Goal: Obtain resource: Download file/media

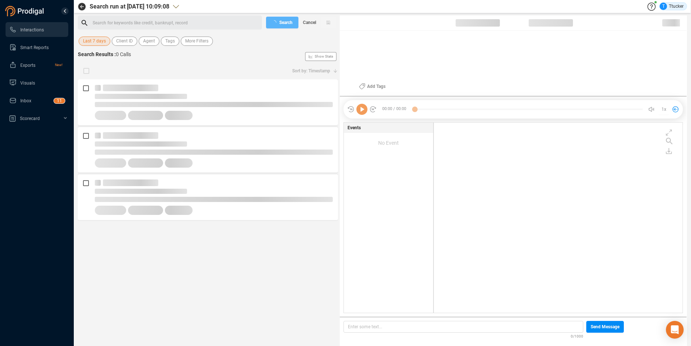
scroll to position [188, 245]
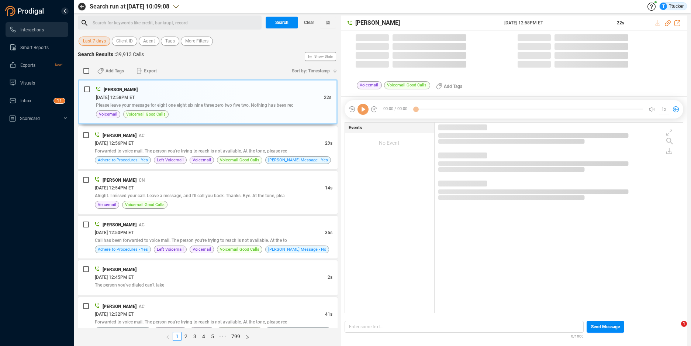
click at [106, 44] on button "Last 7 days" at bounding box center [95, 41] width 32 height 9
click at [91, 43] on span "Last 7 days" at bounding box center [94, 41] width 23 height 9
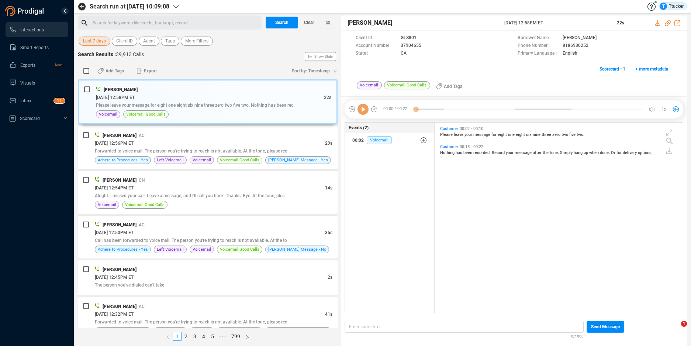
scroll to position [188, 244]
click at [93, 41] on span "Last 7 days" at bounding box center [94, 41] width 23 height 9
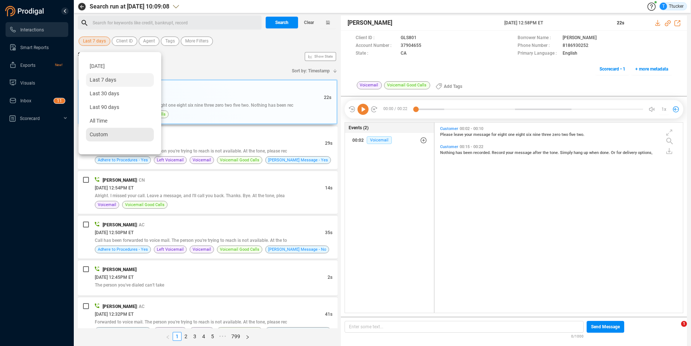
click at [109, 134] on div "Custom" at bounding box center [120, 135] width 68 height 14
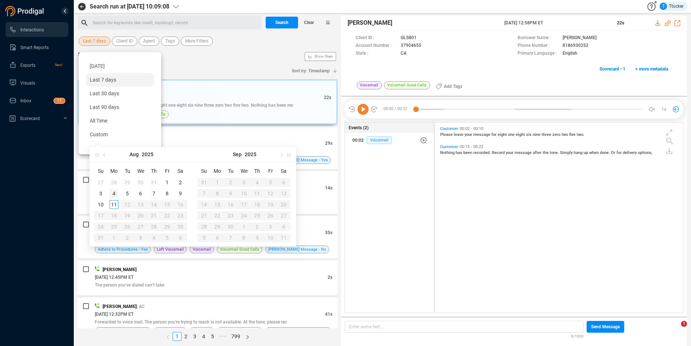
type input "[DATE]"
click at [111, 195] on div "4" at bounding box center [114, 193] width 9 height 9
type input "[DATE]"
click at [164, 193] on div "8" at bounding box center [167, 193] width 9 height 9
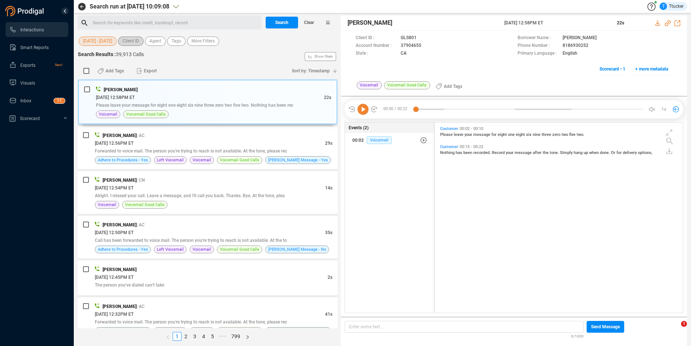
click at [136, 41] on span "Client ID" at bounding box center [130, 41] width 17 height 9
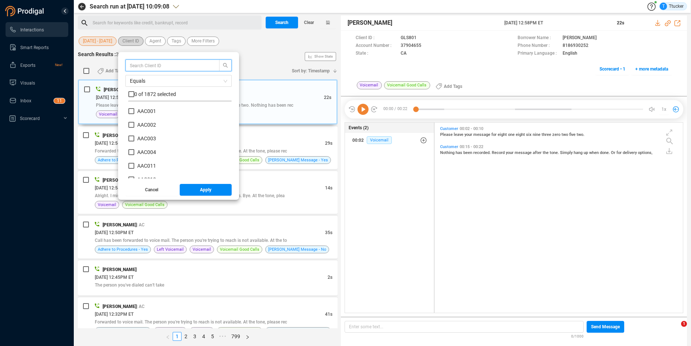
scroll to position [69, 100]
type input "smb"
click at [167, 90] on div "smb Equals 0 of 9 selected SMB 001 SMB 002 SMB 003 SMB 004 SMB 005 SMB 006 SMB …" at bounding box center [178, 118] width 106 height 119
click at [140, 96] on span "0 of 9 selected" at bounding box center [150, 94] width 33 height 6
click at [136, 94] on span "0 of 9 selected" at bounding box center [150, 94] width 33 height 6
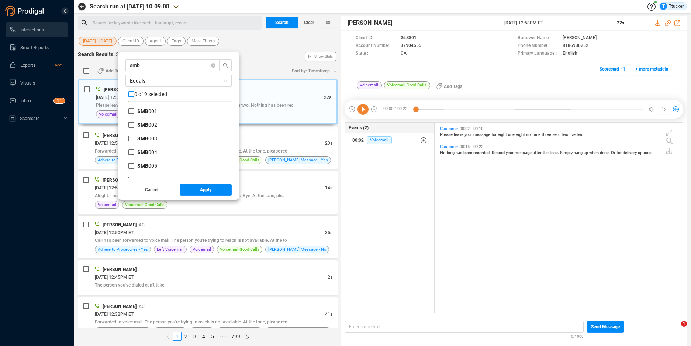
click at [133, 97] on input "checkbox" at bounding box center [131, 94] width 6 height 6
checkbox input "true"
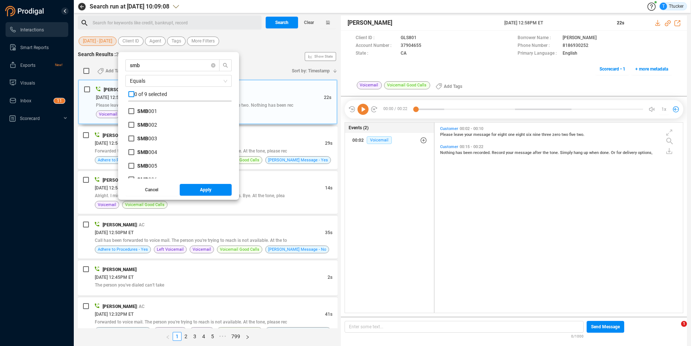
checkbox input "true"
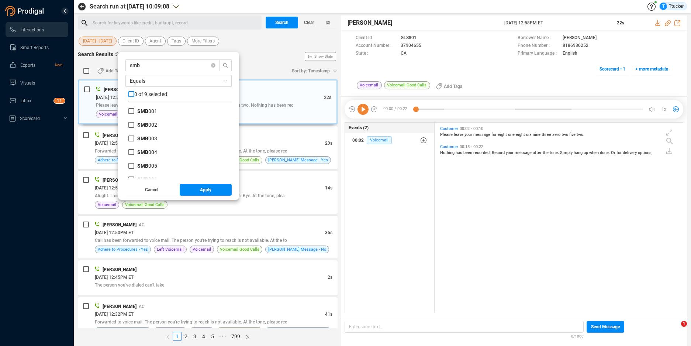
checkbox input "true"
click at [208, 187] on span "Apply" at bounding box center [205, 190] width 11 height 12
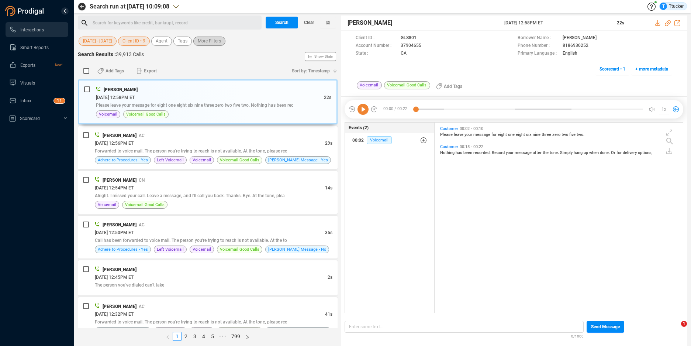
click at [201, 42] on span "More Filters" at bounding box center [209, 41] width 23 height 9
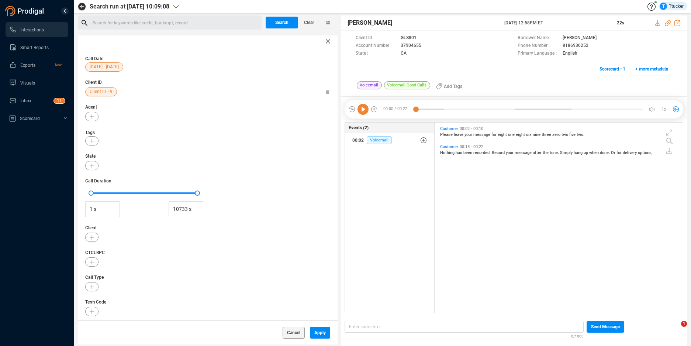
click at [326, 42] on icon at bounding box center [328, 41] width 4 height 4
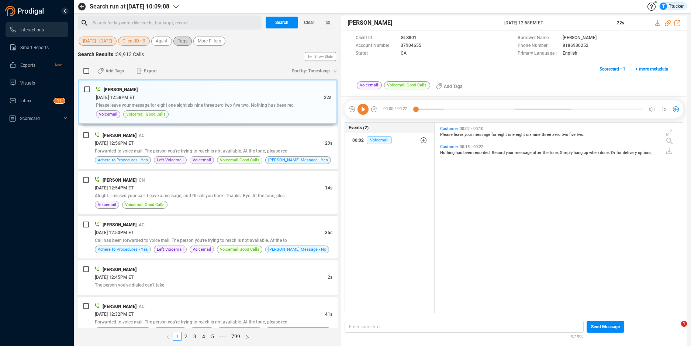
click at [187, 42] on span "Tags" at bounding box center [183, 41] width 10 height 9
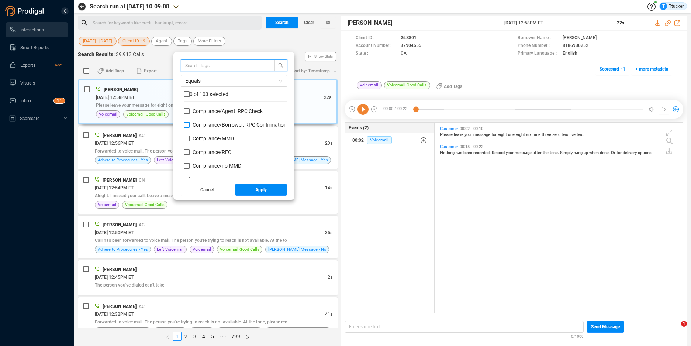
click at [222, 122] on span "Compliance/ Borrower: RPC Confirmation" at bounding box center [240, 125] width 94 height 6
click at [190, 122] on input "Compliance/ Borrower: RPC Confirmation" at bounding box center [187, 125] width 6 height 6
checkbox input "true"
click at [255, 187] on button "Apply" at bounding box center [261, 190] width 52 height 12
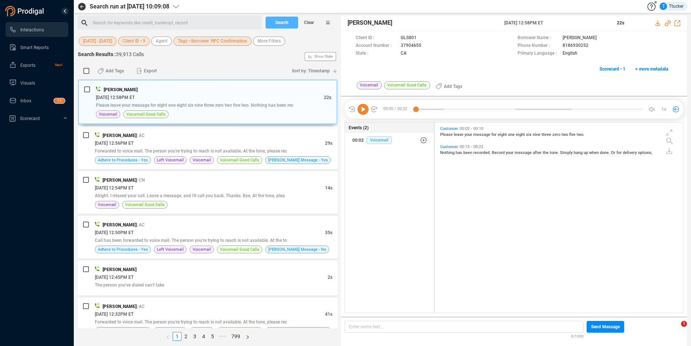
click at [280, 28] on span "Search" at bounding box center [281, 23] width 13 height 12
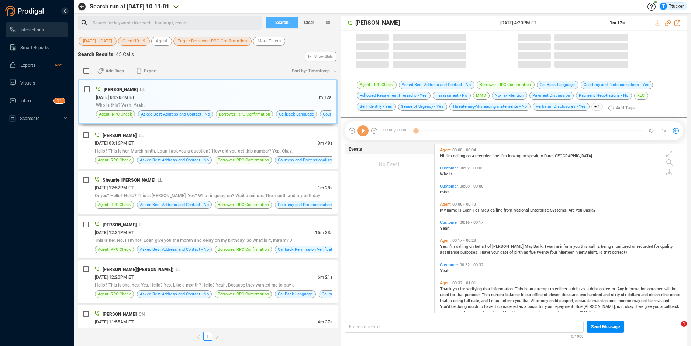
scroll to position [167, 244]
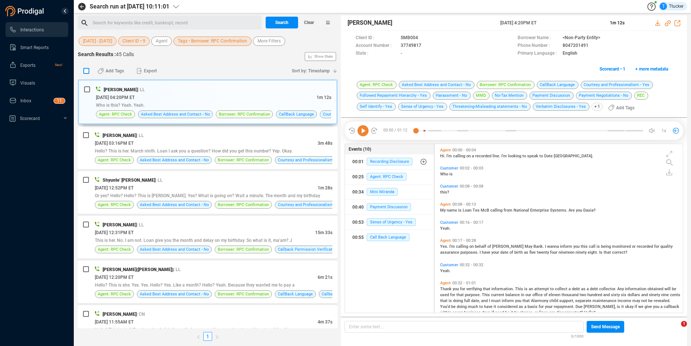
click at [82, 72] on label at bounding box center [87, 70] width 10 height 11
click at [83, 72] on input "checkbox" at bounding box center [86, 71] width 6 height 6
click at [87, 72] on input "checkbox" at bounding box center [86, 71] width 6 height 6
checkbox input "false"
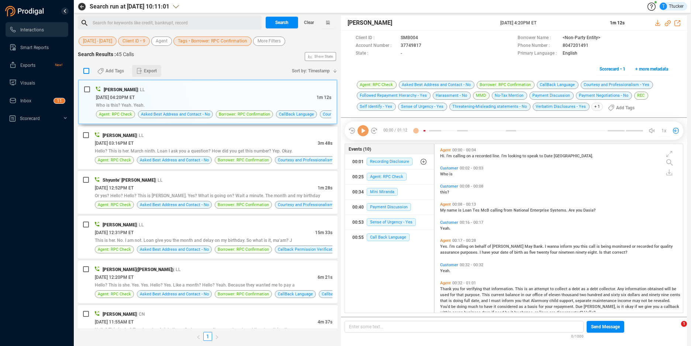
checkbox input "false"
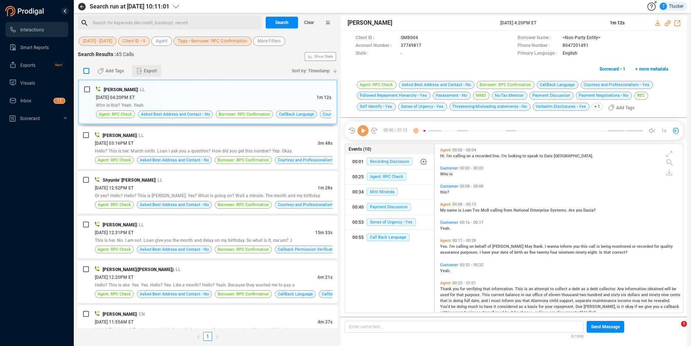
checkbox input "false"
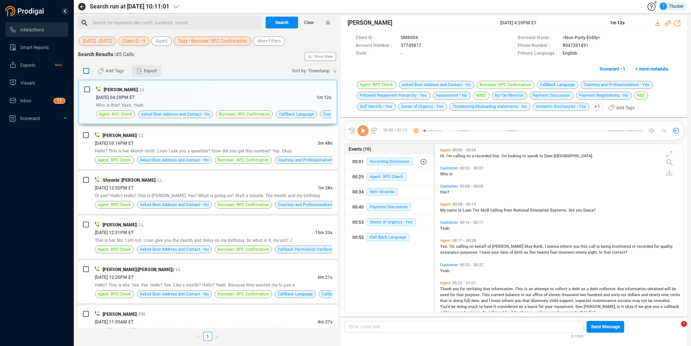
checkbox input "false"
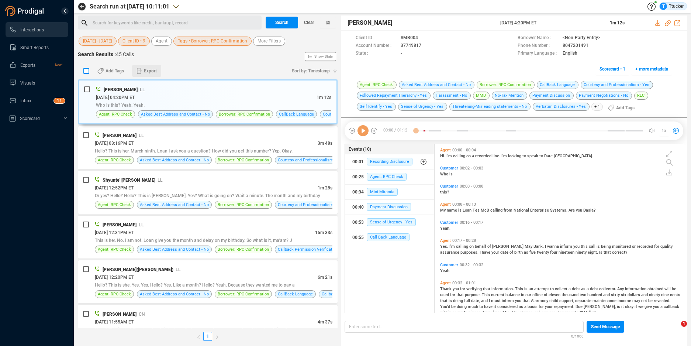
checkbox input "false"
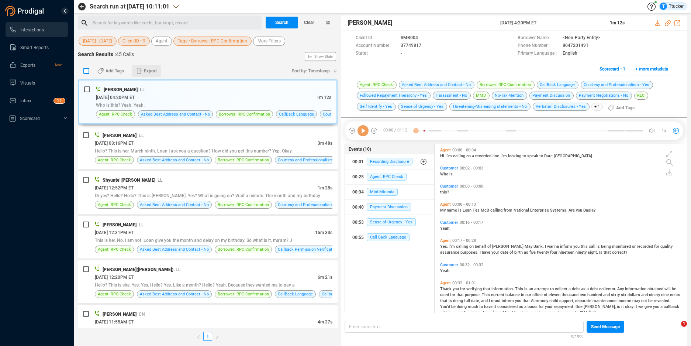
checkbox input "false"
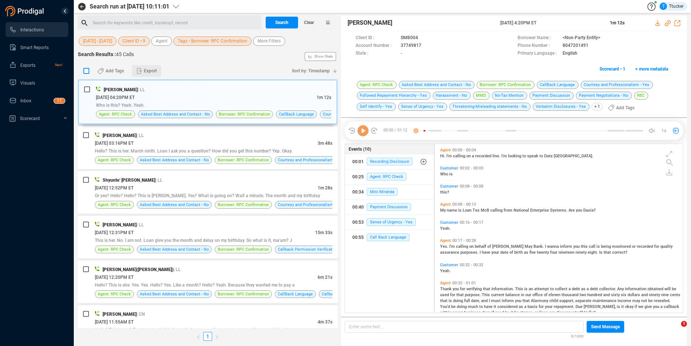
checkbox input "false"
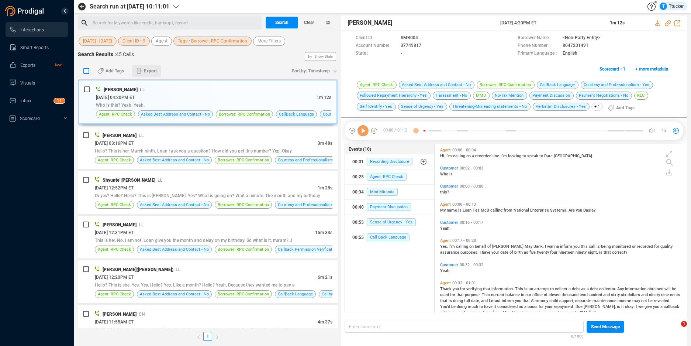
checkbox input "false"
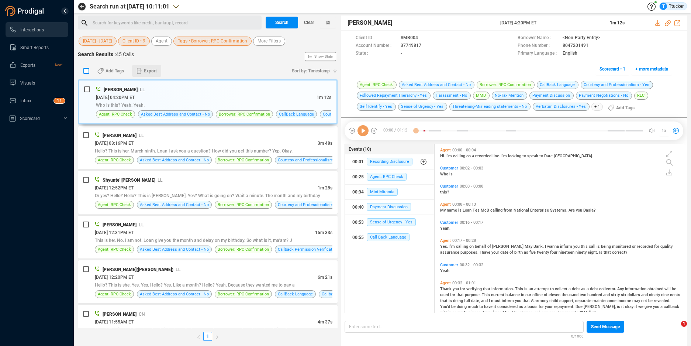
checkbox input "false"
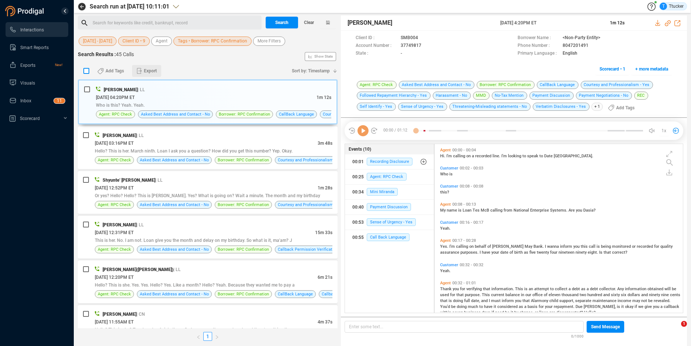
checkbox input "false"
click at [147, 72] on span "Export" at bounding box center [150, 71] width 13 height 12
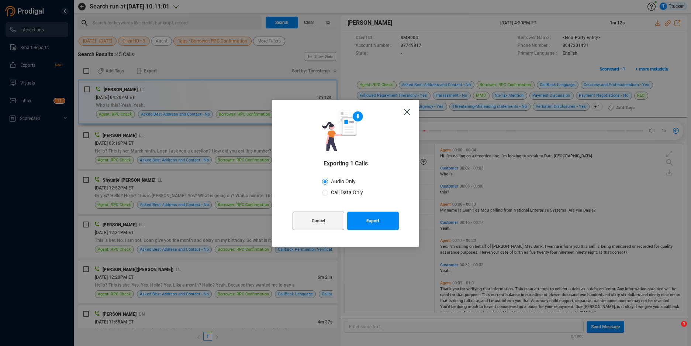
click at [403, 112] on span "Close" at bounding box center [407, 112] width 24 height 24
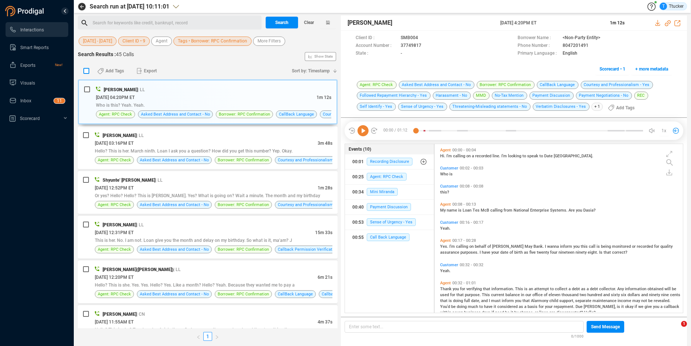
click at [85, 72] on input "checkbox" at bounding box center [86, 71] width 6 height 6
checkbox input "true"
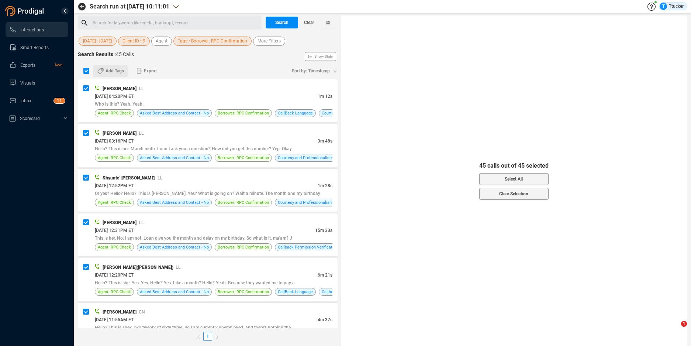
checkbox input "true"
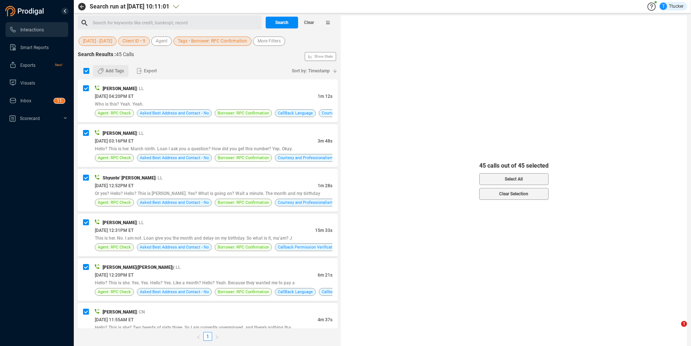
checkbox input "true"
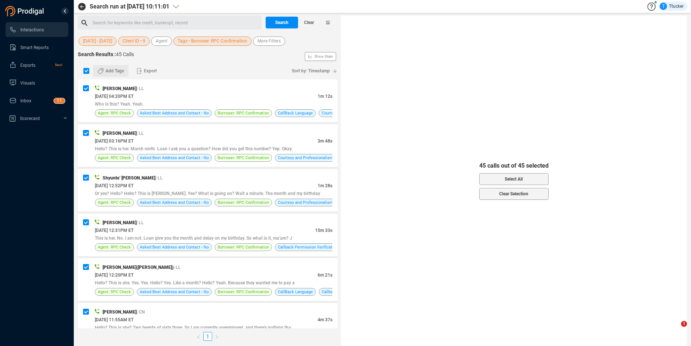
checkbox input "true"
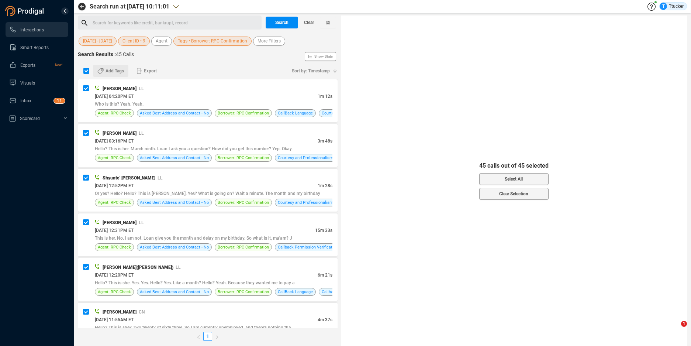
checkbox input "true"
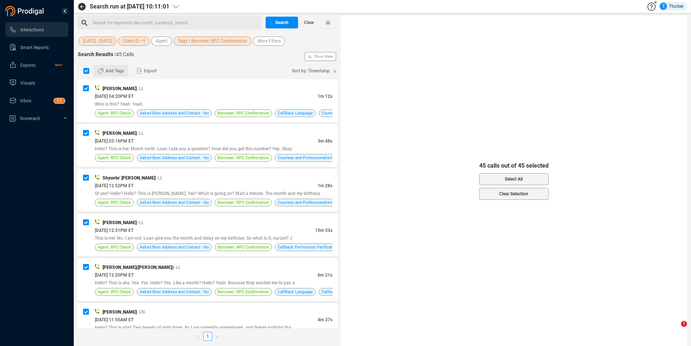
checkbox input "true"
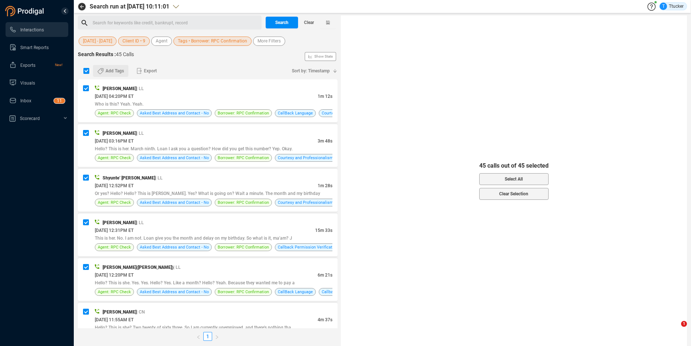
checkbox input "true"
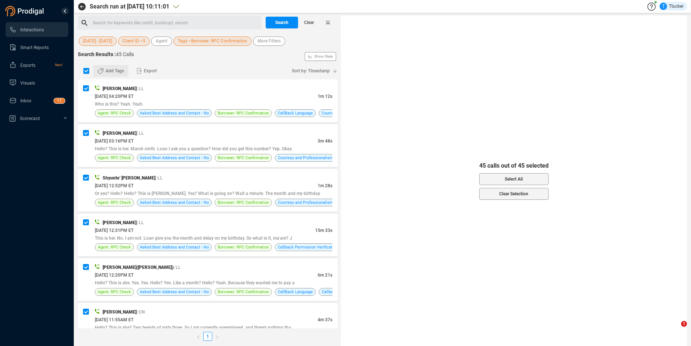
checkbox input "true"
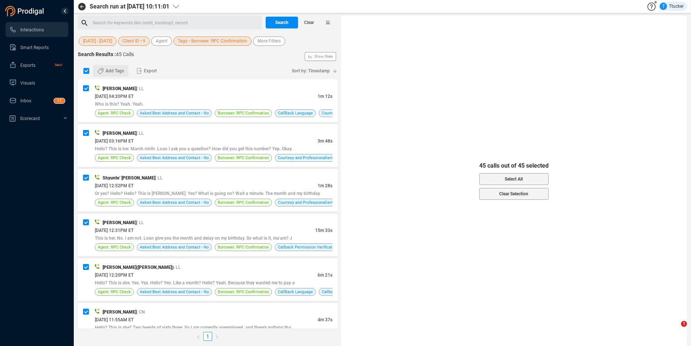
checkbox input "true"
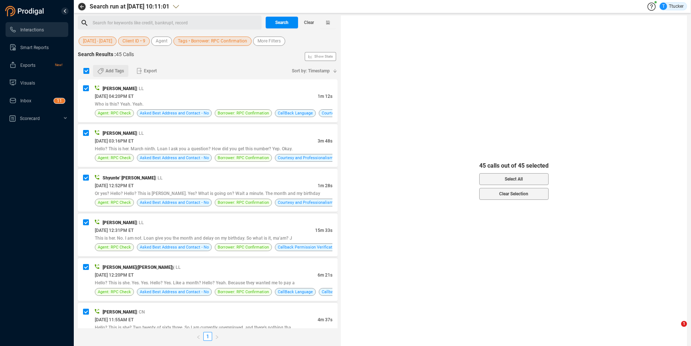
checkbox input "true"
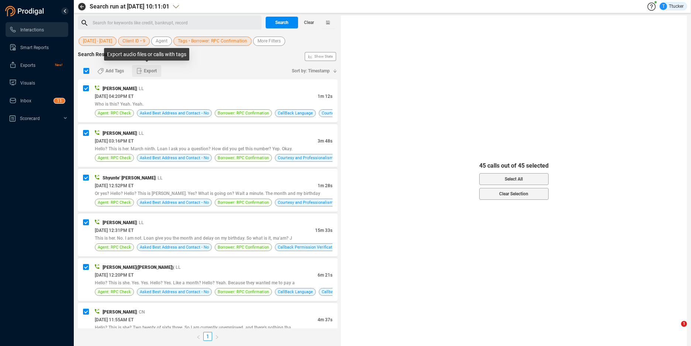
click at [145, 72] on span "Export" at bounding box center [150, 71] width 13 height 12
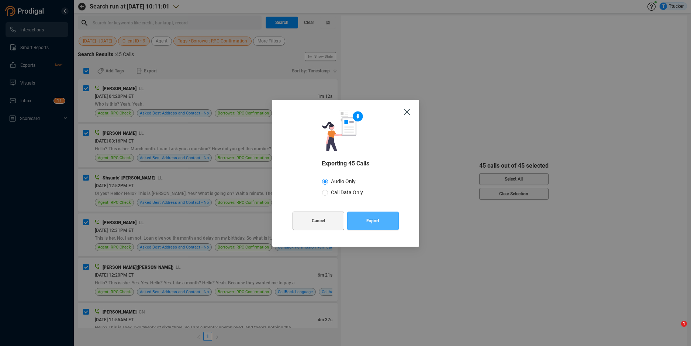
click at [359, 218] on button "Export" at bounding box center [373, 220] width 52 height 18
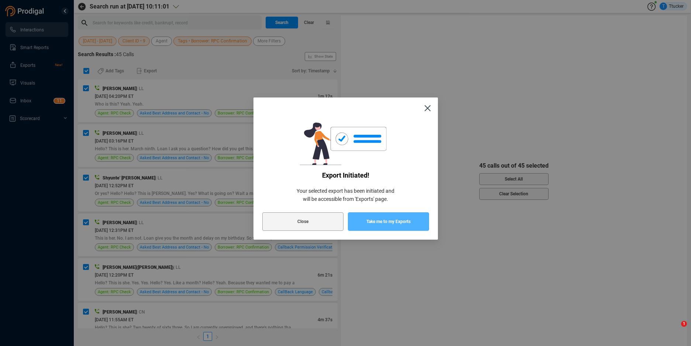
click at [359, 216] on button "Take me to my Exports" at bounding box center [388, 221] width 81 height 18
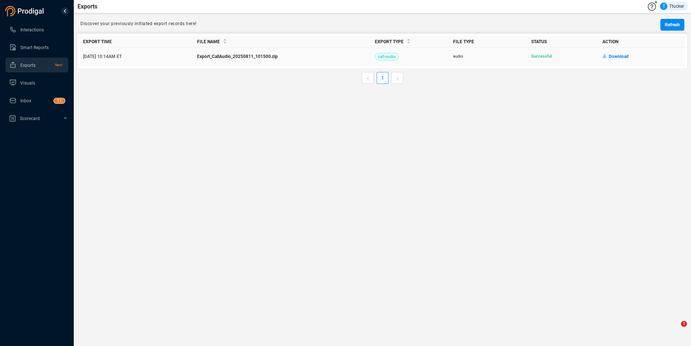
click at [609, 57] on span "Download" at bounding box center [619, 57] width 20 height 12
drag, startPoint x: 116, startPoint y: 88, endPoint x: 55, endPoint y: 52, distance: 71.1
click at [115, 87] on main "Exports T Ttucker Discover your previously initiated export records here! Refre…" at bounding box center [382, 173] width 617 height 346
click at [45, 29] on span "Interactions" at bounding box center [41, 29] width 42 height 5
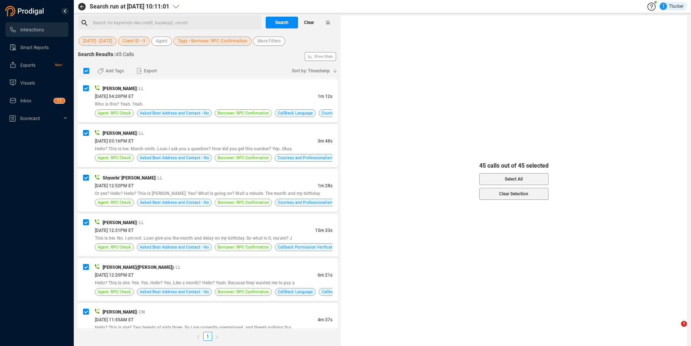
click at [315, 21] on button "Clear" at bounding box center [309, 23] width 22 height 12
click at [87, 45] on span "Last 7 days" at bounding box center [94, 41] width 23 height 9
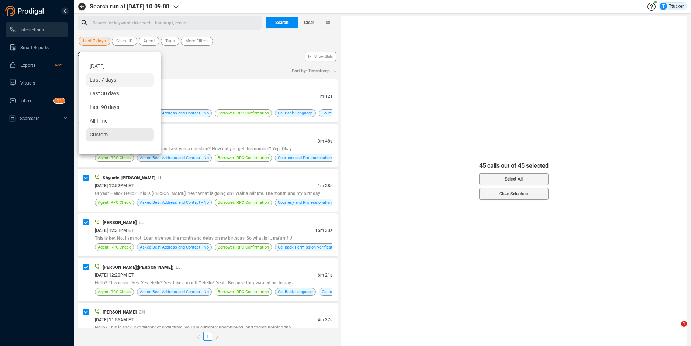
click at [119, 136] on div "Custom" at bounding box center [120, 135] width 68 height 14
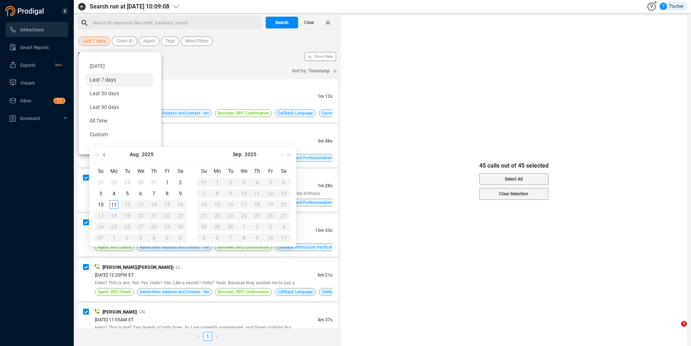
click at [105, 155] on span "button" at bounding box center [105, 155] width 4 height 4
type input "[DATE]"
click at [126, 180] on div "1" at bounding box center [127, 182] width 9 height 9
type input "[DATE]"
click at [151, 226] on div "31" at bounding box center [153, 226] width 9 height 9
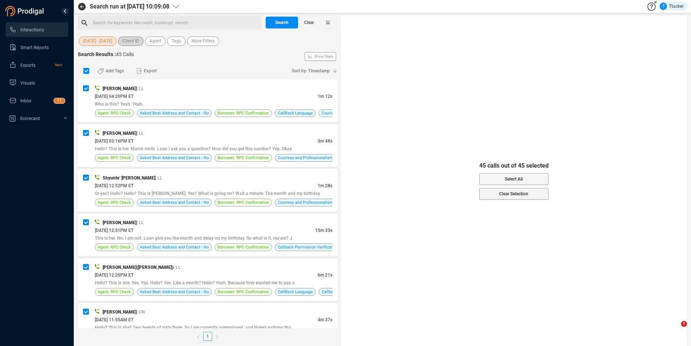
click at [132, 37] on span "Client ID" at bounding box center [130, 41] width 17 height 9
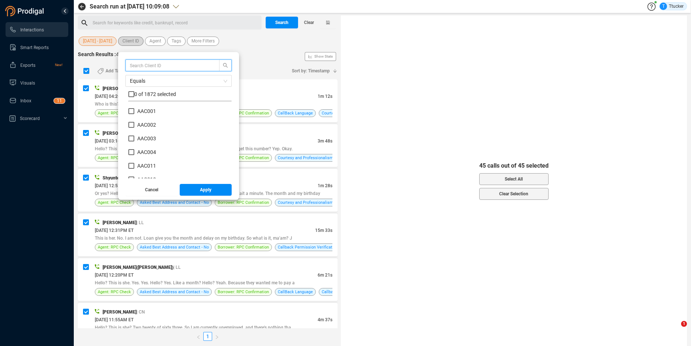
scroll to position [69, 100]
type input "nfc"
click at [134, 96] on span "0 of 8 selected" at bounding box center [150, 94] width 33 height 6
click at [128, 97] on label at bounding box center [131, 94] width 6 height 8
click at [128, 97] on input "checkbox" at bounding box center [131, 94] width 6 height 6
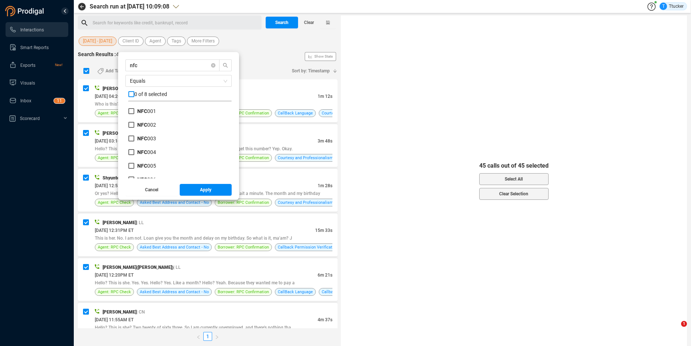
checkbox input "true"
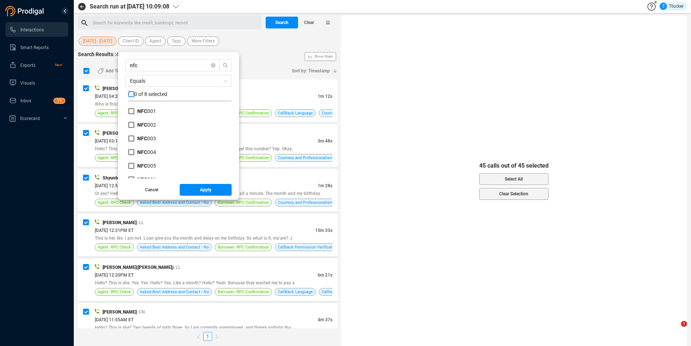
checkbox input "true"
click at [186, 189] on button "Apply" at bounding box center [206, 190] width 52 height 12
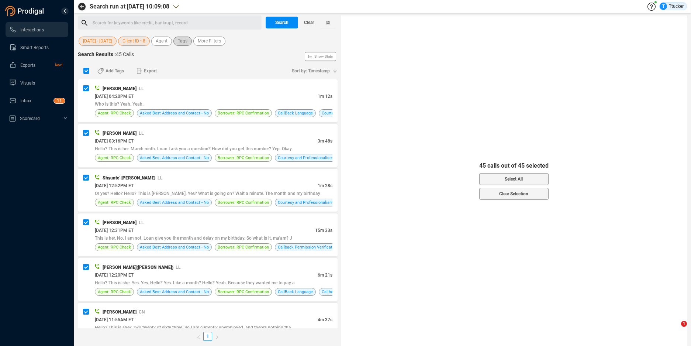
click at [175, 40] on button "Tags" at bounding box center [182, 41] width 18 height 9
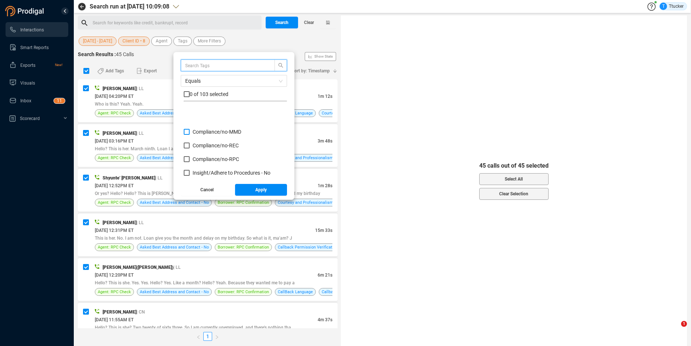
scroll to position [113, 0]
click at [219, 63] on input "text" at bounding box center [224, 65] width 78 height 8
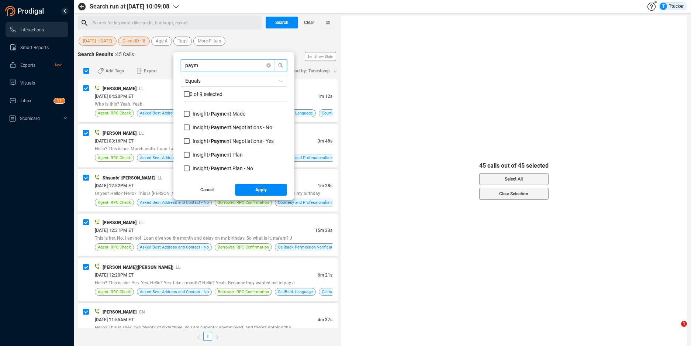
scroll to position [52, 0]
type input "paym"
click at [227, 111] on span "Paym ent Made" at bounding box center [228, 114] width 35 height 6
click at [190, 111] on input "Insight/ Paym ent Made" at bounding box center [187, 114] width 6 height 6
checkbox input "true"
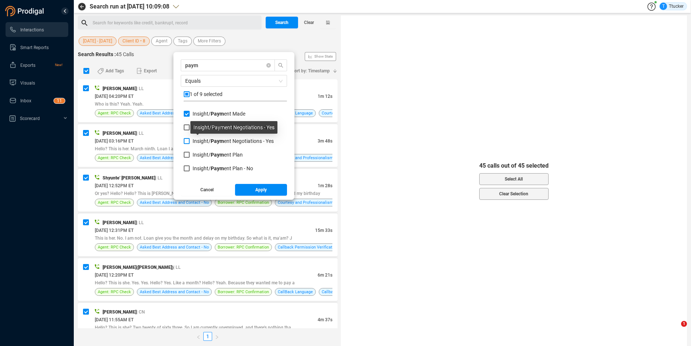
click at [242, 141] on span "Paym ent Negotiations - Yes" at bounding box center [242, 141] width 63 height 6
click at [190, 141] on input "Insight/ Paym ent Negotiations - Yes" at bounding box center [187, 141] width 6 height 6
checkbox input "true"
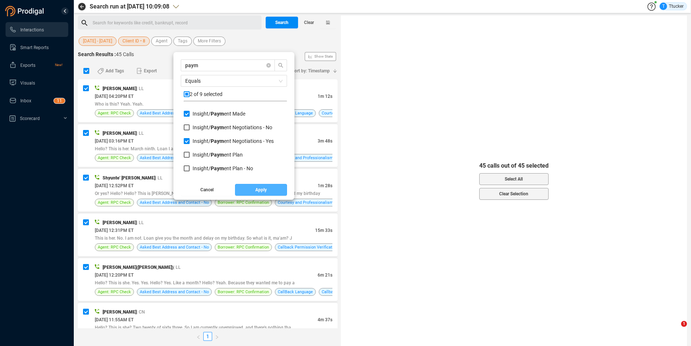
click at [253, 193] on button "Apply" at bounding box center [261, 190] width 52 height 12
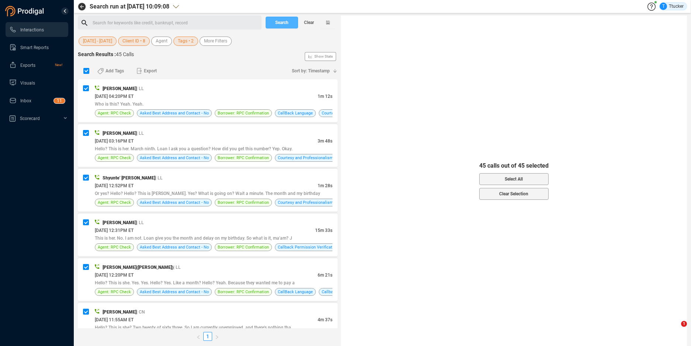
click at [266, 24] on button "Search" at bounding box center [282, 23] width 32 height 12
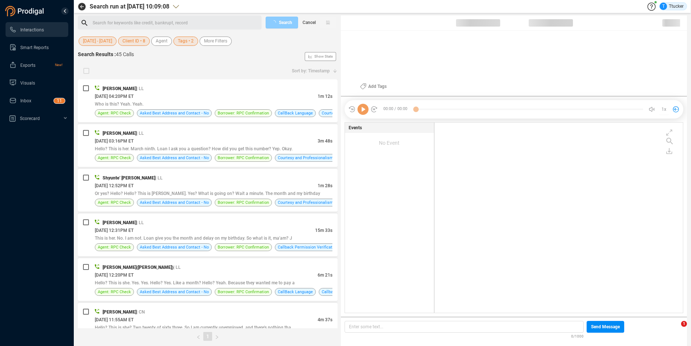
scroll to position [188, 244]
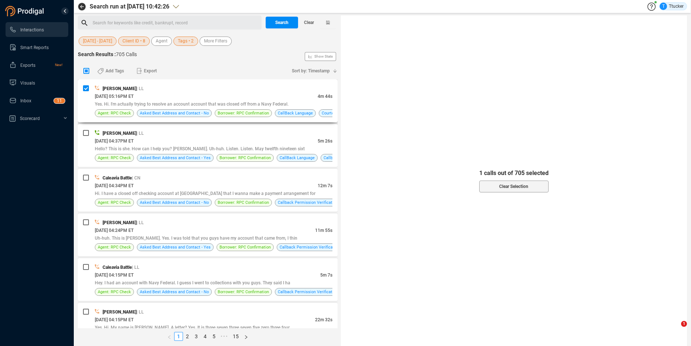
click at [203, 89] on div "[PERSON_NAME] | LL" at bounding box center [214, 88] width 238 height 8
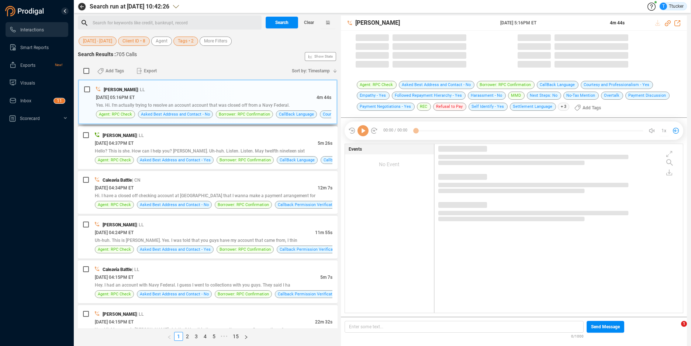
checkbox input "false"
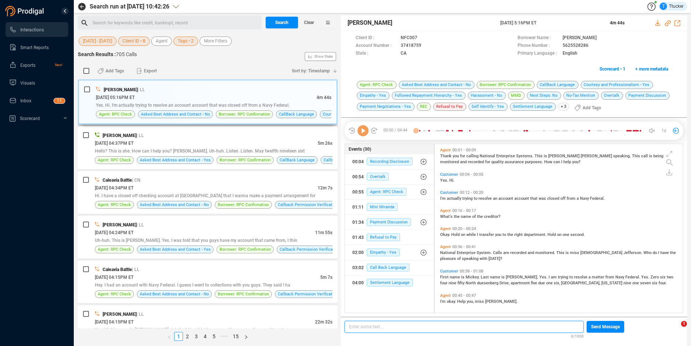
scroll to position [167, 244]
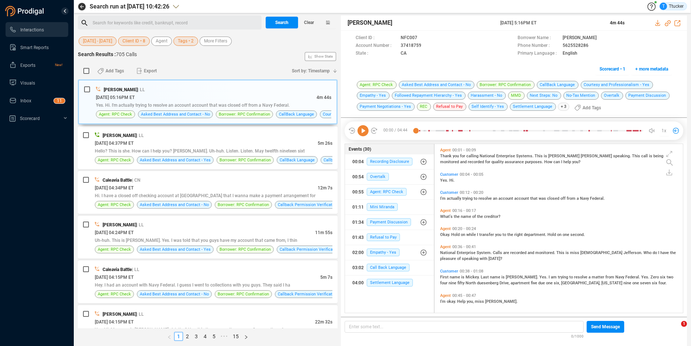
click at [188, 41] on span "Tags • 2" at bounding box center [186, 41] width 16 height 9
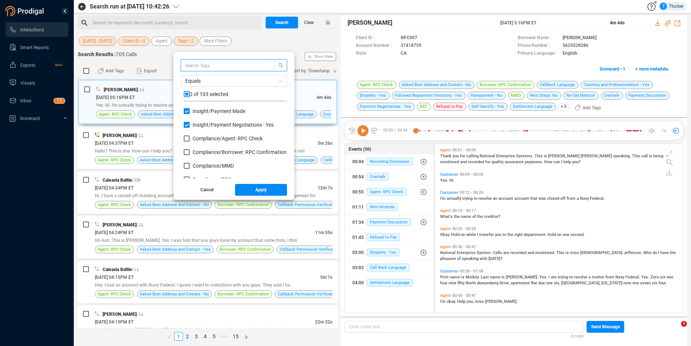
scroll to position [69, 100]
click at [228, 129] on div "Insight/ Payment Negotiations - Yes" at bounding box center [235, 128] width 103 height 14
click at [225, 121] on div "Insight/ Payment Made" at bounding box center [235, 114] width 103 height 14
click at [224, 124] on span "Insight/ Payment Negotiations - Yes" at bounding box center [233, 125] width 81 height 6
click at [190, 124] on input "Insight/ Payment Negotiations - Yes" at bounding box center [187, 125] width 6 height 6
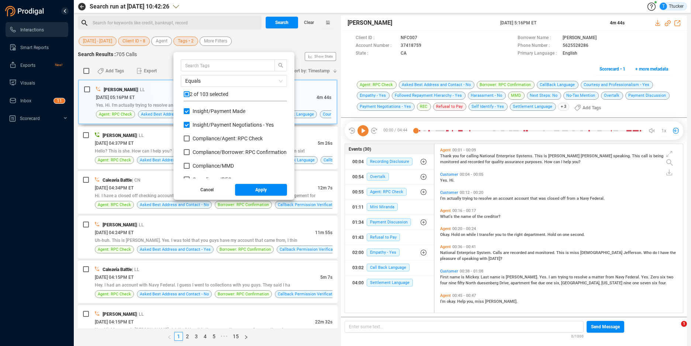
checkbox input "false"
click at [250, 197] on div "Equals 1 of 103 selected Insight/ Payment Made Insight/ Payment Negotiations - …" at bounding box center [233, 126] width 121 height 148
click at [251, 193] on button "Apply" at bounding box center [261, 190] width 52 height 12
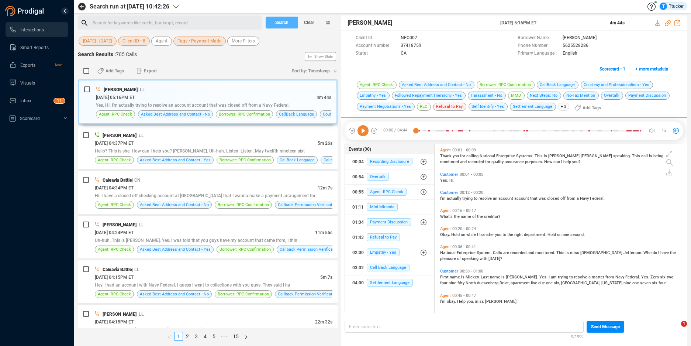
click at [284, 19] on span "Search" at bounding box center [281, 23] width 13 height 12
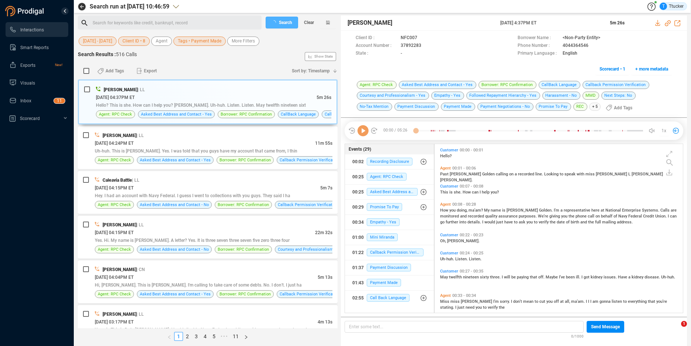
scroll to position [2, 4]
click at [621, 179] on div "Agent 00:01 - 00:06 Past [PERSON_NAME] calling on a recorded line. Looking to s…" at bounding box center [560, 173] width 245 height 18
click at [388, 279] on span "Payment Made" at bounding box center [384, 282] width 34 height 8
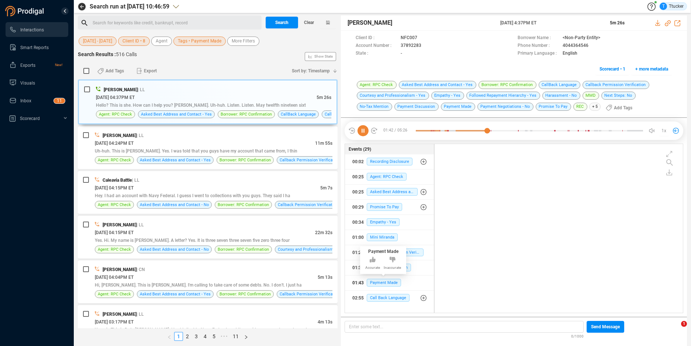
scroll to position [199, 0]
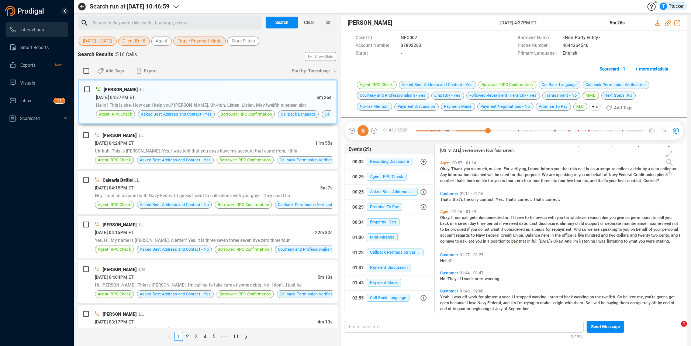
click at [360, 129] on icon at bounding box center [362, 130] width 11 height 11
click at [409, 43] on span "37892283" at bounding box center [411, 46] width 21 height 8
click at [424, 41] on icon at bounding box center [423, 38] width 6 height 6
click at [193, 145] on div "[DATE] 04:24PM ET" at bounding box center [205, 143] width 220 height 8
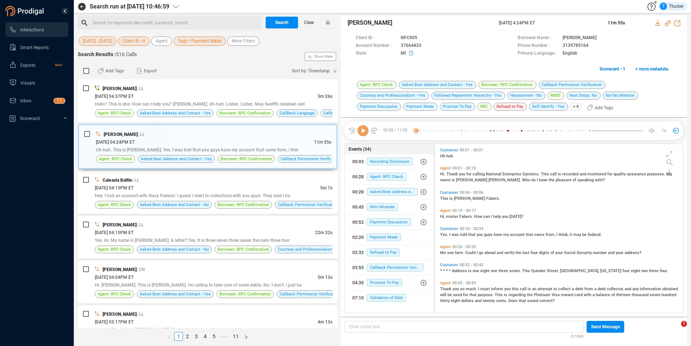
scroll to position [167, 244]
click at [426, 41] on icon at bounding box center [423, 38] width 6 height 6
click at [287, 180] on div "Caleavia Battle | LL" at bounding box center [214, 180] width 238 height 8
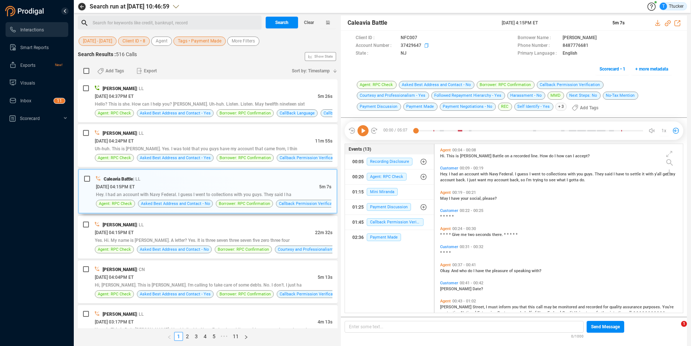
click at [426, 41] on icon at bounding box center [423, 38] width 6 height 6
click at [656, 24] on icon at bounding box center [658, 23] width 6 height 6
click at [198, 273] on div "[DATE] 04:04PM ET" at bounding box center [206, 277] width 223 height 8
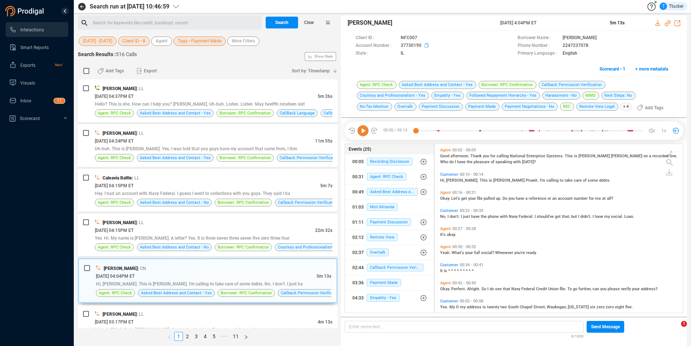
click at [425, 41] on icon at bounding box center [423, 38] width 6 height 6
click at [656, 22] on icon at bounding box center [658, 23] width 6 height 6
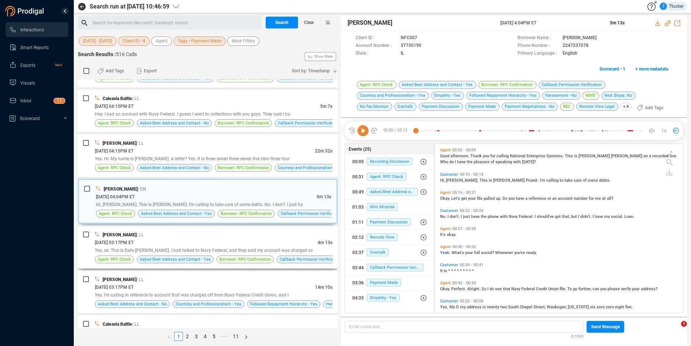
click at [252, 240] on div "[DATE] 03:17PM ET" at bounding box center [206, 242] width 223 height 8
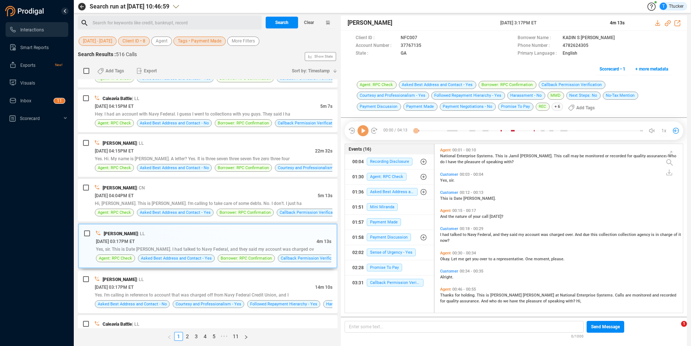
scroll to position [167, 244]
click at [425, 41] on icon at bounding box center [423, 38] width 6 height 6
click at [256, 286] on div "[DATE] 03:17PM ET" at bounding box center [205, 287] width 220 height 8
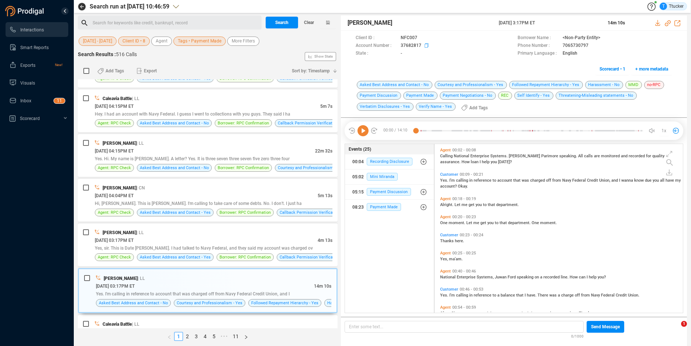
click at [424, 41] on icon at bounding box center [423, 38] width 6 height 6
click at [655, 24] on icon at bounding box center [658, 23] width 6 height 6
click at [378, 291] on div "Events (25) 00:04 Recording Disclosure 05:02 Mini Miranda 05:15 Payment Discuss…" at bounding box center [389, 228] width 90 height 170
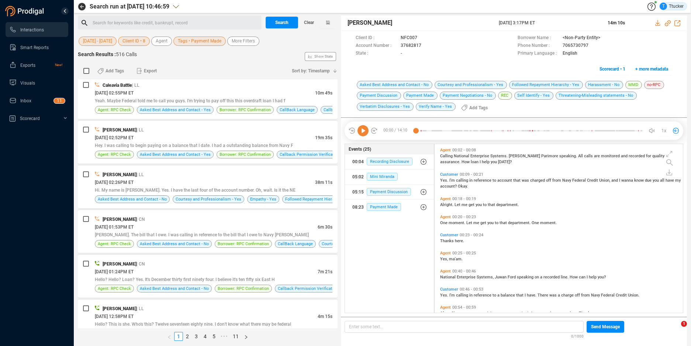
scroll to position [557, 0]
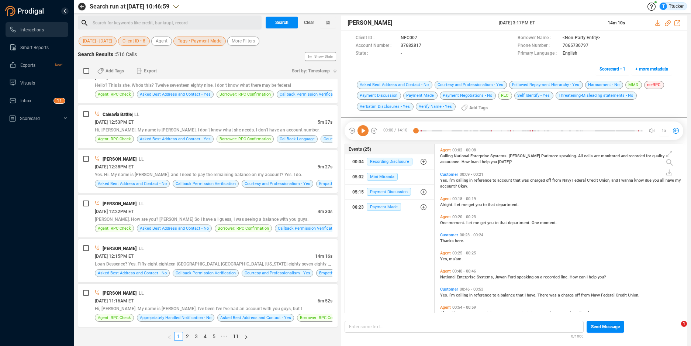
click at [103, 41] on span "[DATE] - [DATE]" at bounding box center [97, 41] width 29 height 9
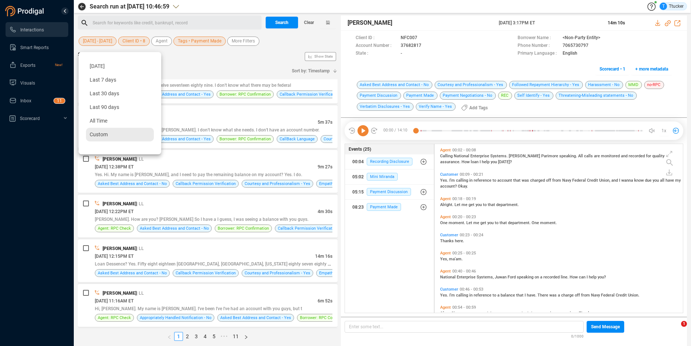
click at [114, 135] on div "Custom" at bounding box center [120, 135] width 68 height 14
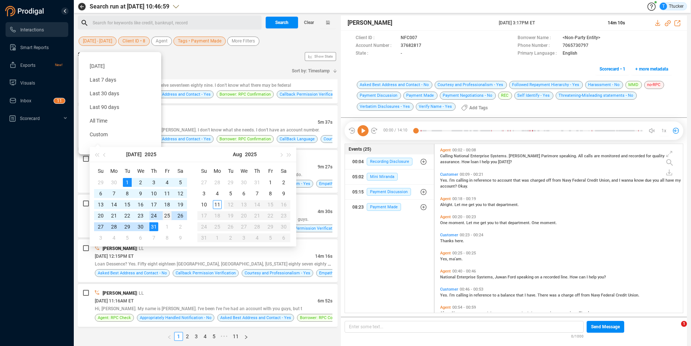
type input "[DATE]"
click at [168, 217] on div "25" at bounding box center [167, 215] width 9 height 9
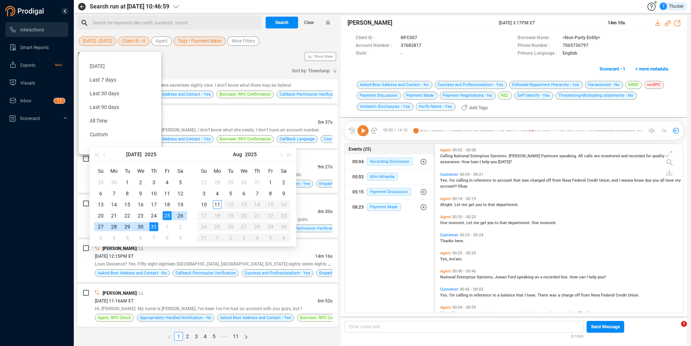
click at [168, 217] on div "25" at bounding box center [167, 215] width 9 height 9
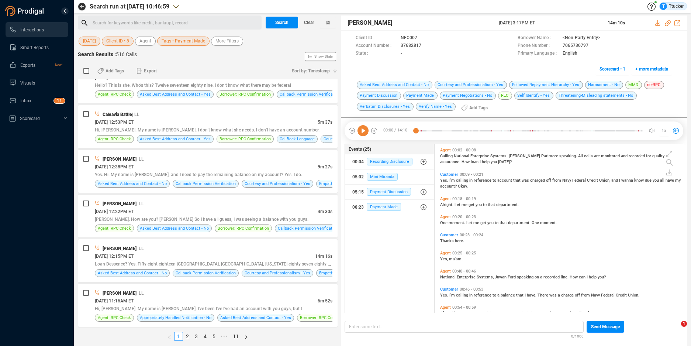
click at [85, 44] on span "[DATE]" at bounding box center [89, 41] width 13 height 9
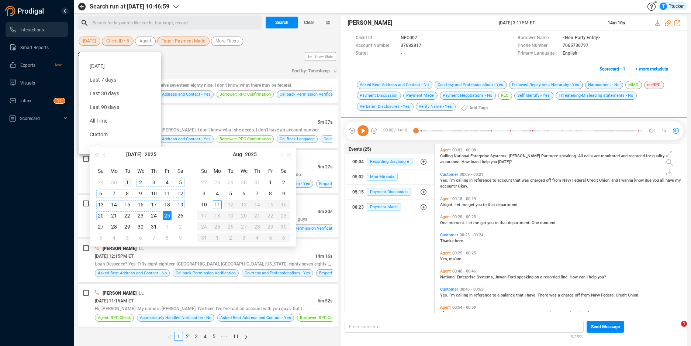
type input "[DATE]"
click at [130, 178] on div "1" at bounding box center [127, 182] width 9 height 9
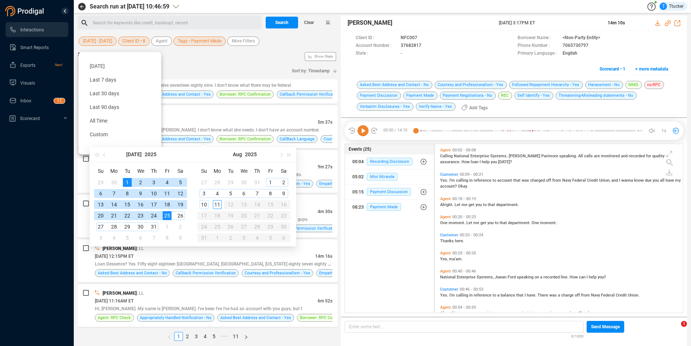
type input "[DATE]"
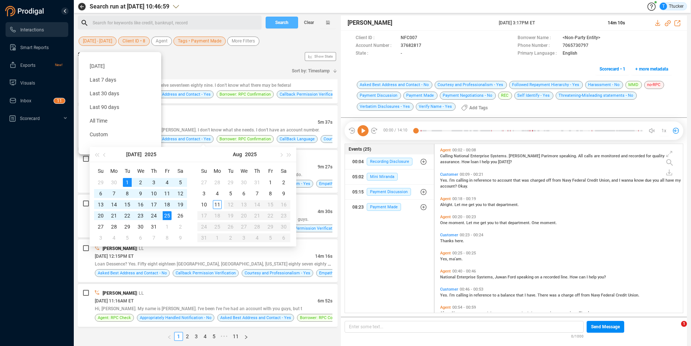
click at [283, 24] on span "Search" at bounding box center [281, 23] width 13 height 12
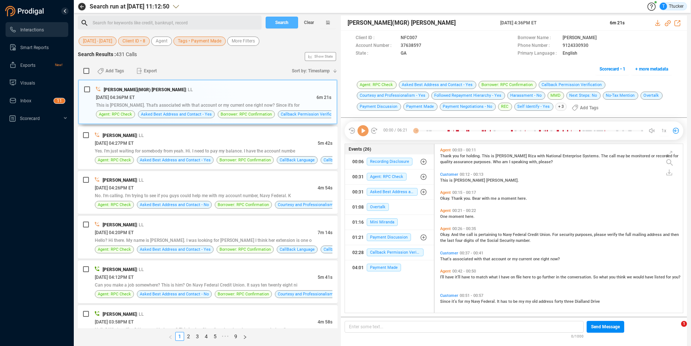
scroll to position [167, 244]
click at [250, 142] on div "[DATE] 04:27PM ET" at bounding box center [206, 143] width 223 height 8
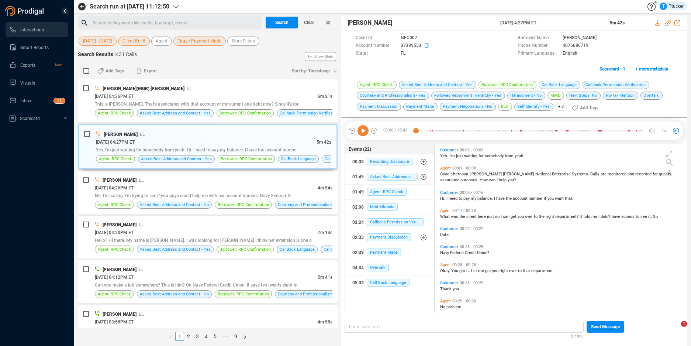
click at [426, 41] on icon at bounding box center [423, 38] width 6 height 6
click at [658, 21] on icon at bounding box center [658, 23] width 6 height 6
click at [469, 64] on div "Client ID : NFC007 Borrower Name : [PERSON_NAME] Account Number : 37389553 Phon…" at bounding box center [514, 56] width 346 height 50
